Goal: Information Seeking & Learning: Learn about a topic

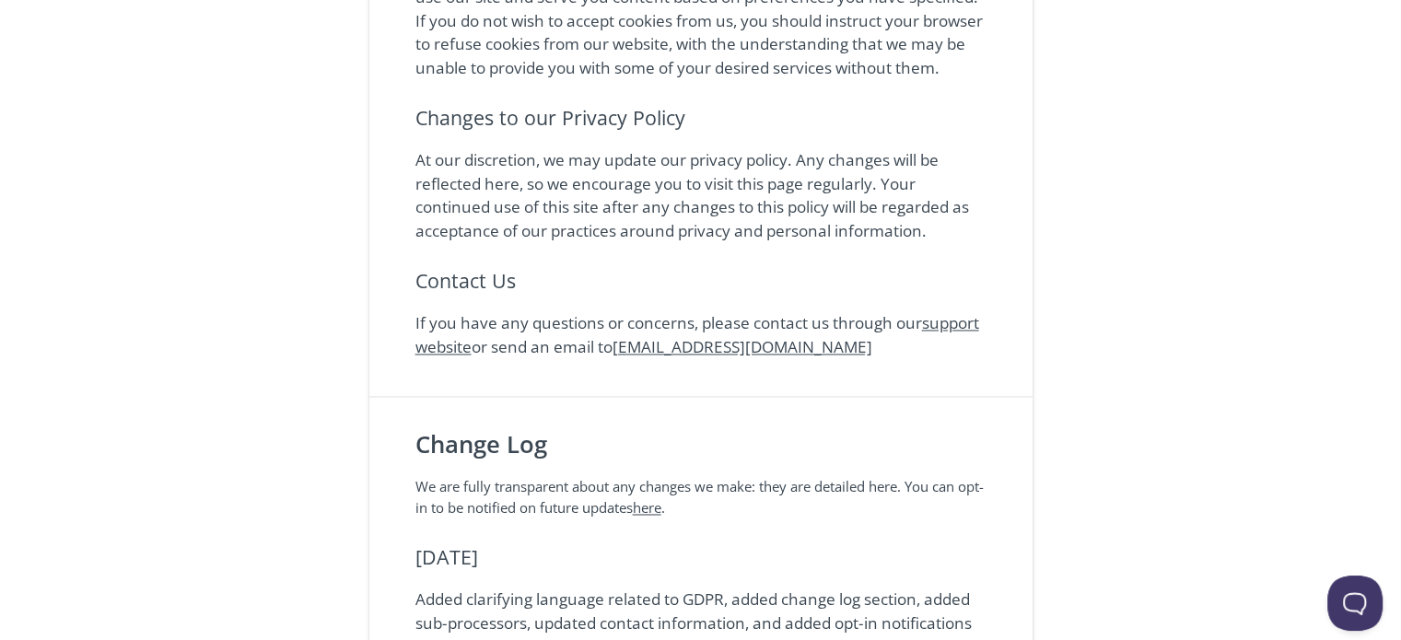
scroll to position [3277, 0]
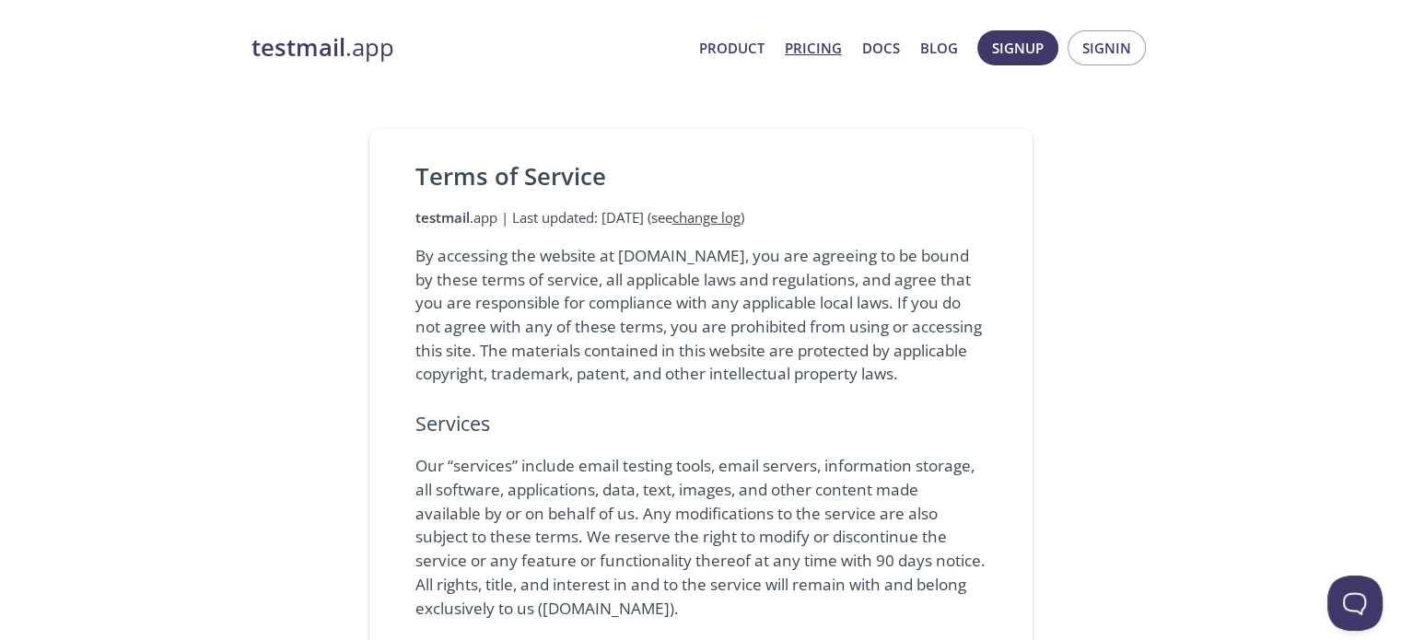
scroll to position [2167, 0]
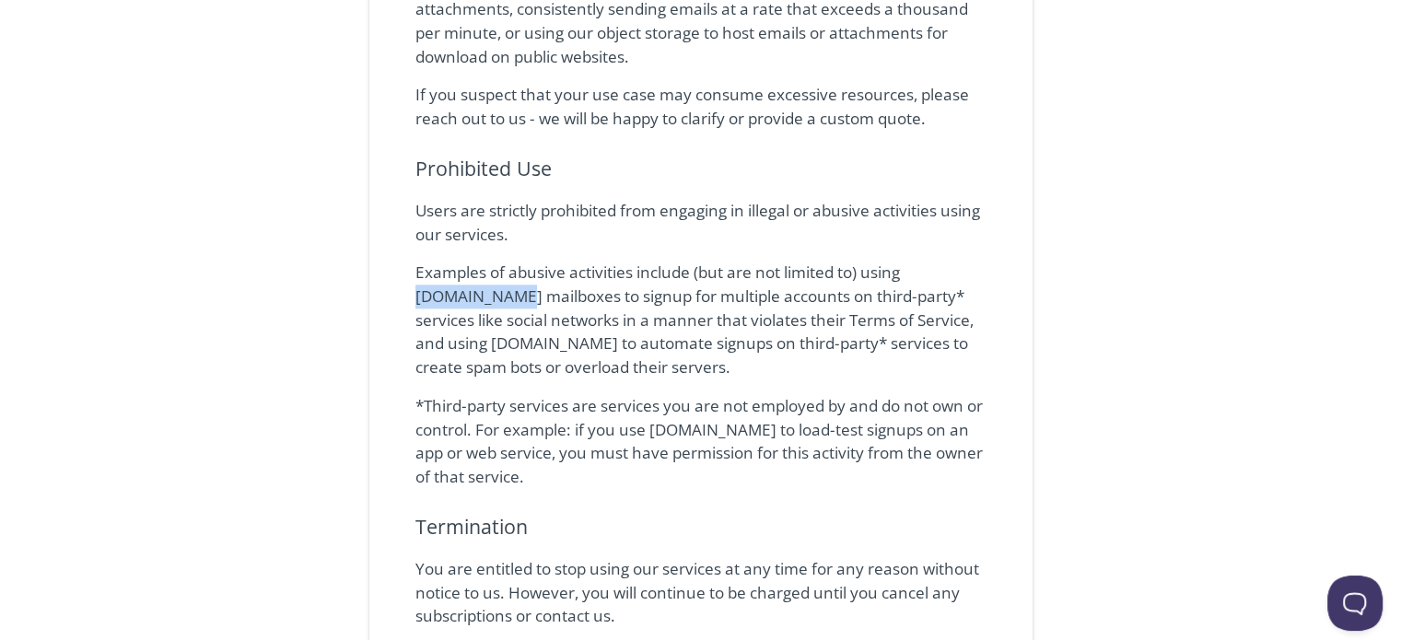
drag, startPoint x: 414, startPoint y: 320, endPoint x: 507, endPoint y: 325, distance: 93.2
click at [505, 324] on div "Terms of Service testmail .app | Last updated: 18 April 2021 (see change log ) …" at bounding box center [700, 233] width 663 height 4542
copy p "testmail.app"
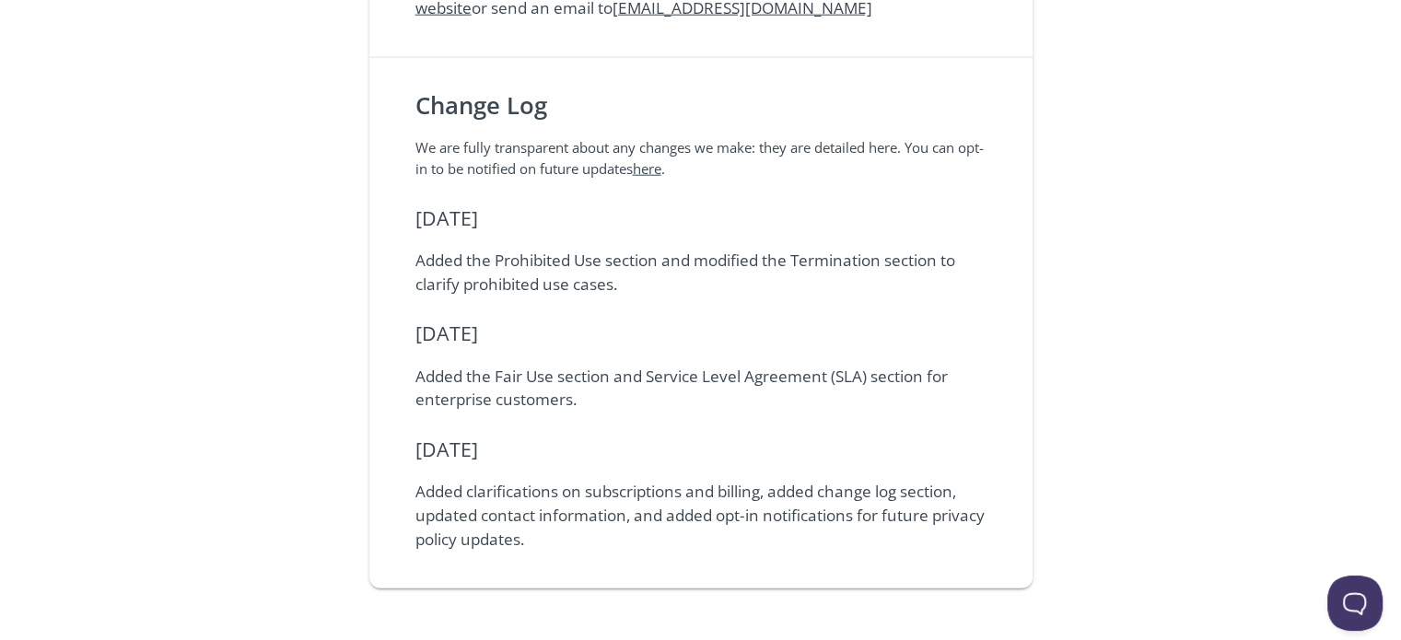
scroll to position [4813, 0]
